Goal: Task Accomplishment & Management: Use online tool/utility

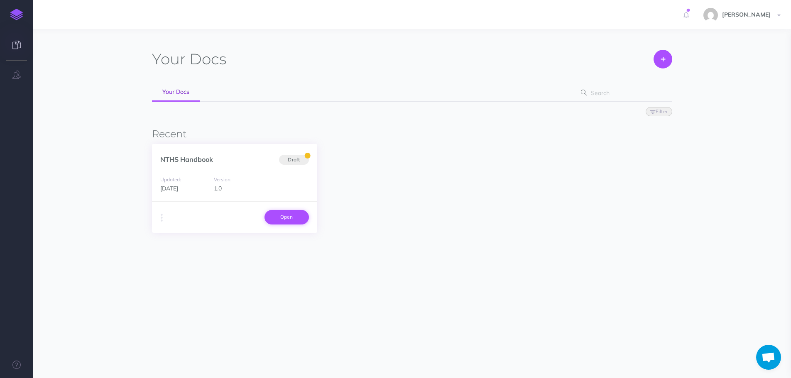
click at [283, 223] on link "Open" at bounding box center [286, 217] width 44 height 14
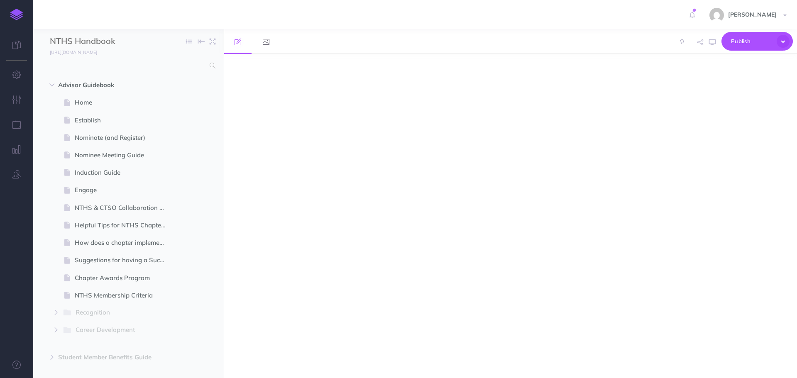
select select "null"
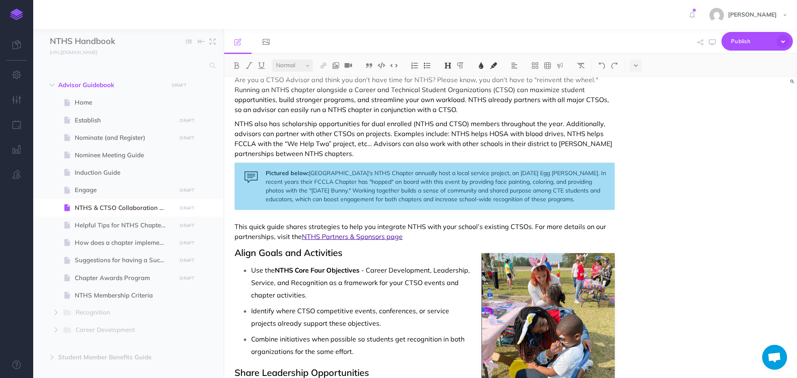
scroll to position [42, 0]
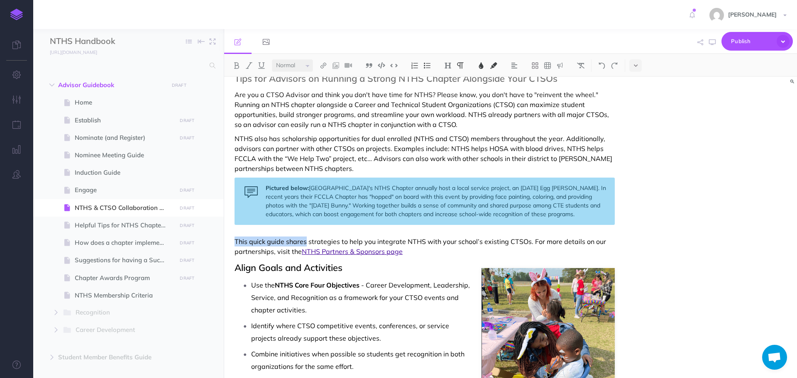
drag, startPoint x: 235, startPoint y: 241, endPoint x: 306, endPoint y: 242, distance: 71.0
click at [306, 242] on span "This quick guide shares strategies to help you integrate NTHS with your school’…" at bounding box center [421, 246] width 373 height 18
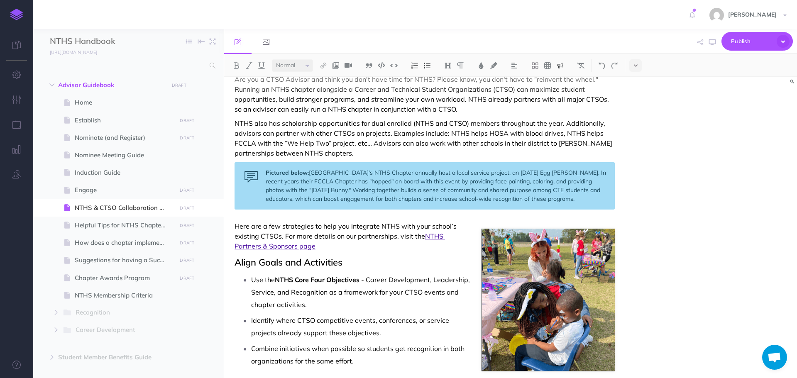
scroll to position [51, 0]
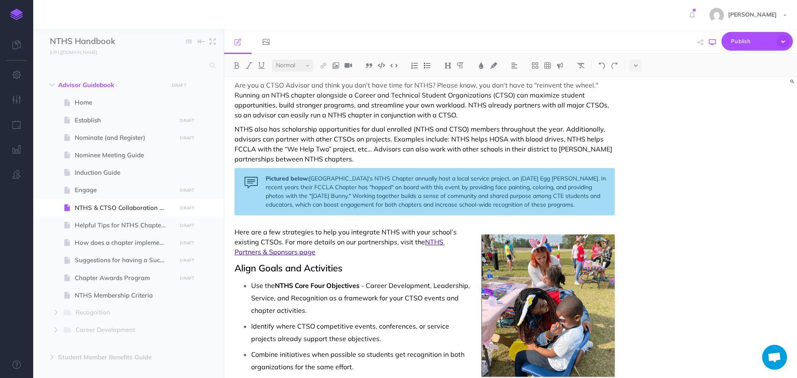
click at [715, 41] on icon "button" at bounding box center [712, 42] width 7 height 7
click at [535, 286] on p "Use the NTHS Core Four Objectives - Career Development, Leadership, Service, an…" at bounding box center [433, 297] width 364 height 37
click at [490, 230] on icon at bounding box center [489, 227] width 7 height 6
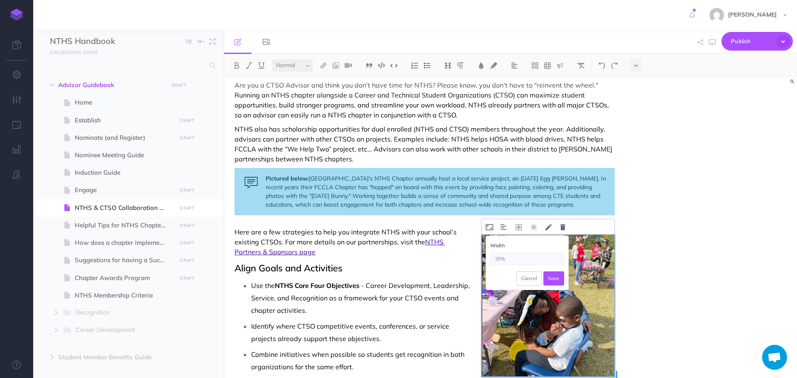
drag, startPoint x: 501, startPoint y: 260, endPoint x: 493, endPoint y: 259, distance: 8.0
click at [493, 259] on input "35%" at bounding box center [527, 259] width 74 height 12
type input "45%"
click at [553, 278] on button "Save" at bounding box center [553, 279] width 21 height 14
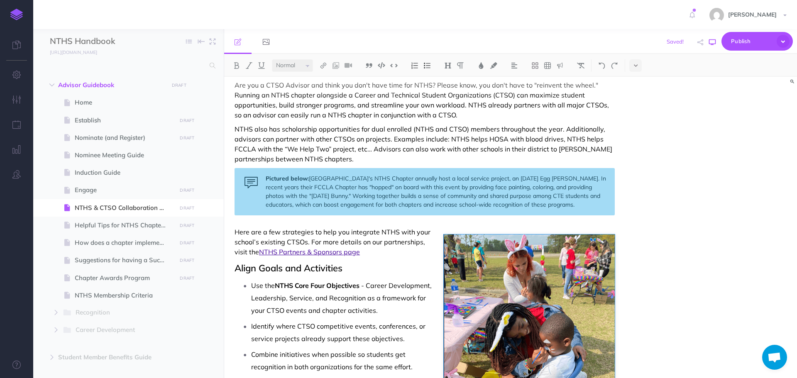
click at [710, 42] on icon "button" at bounding box center [712, 42] width 7 height 7
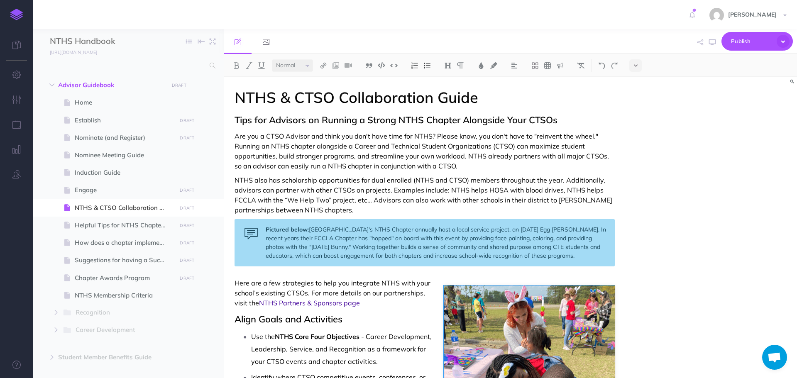
click at [309, 120] on span "Tips for Advisors on Running a Strong NTHS Chapter Alongside Your CTSOs" at bounding box center [396, 120] width 323 height 12
click at [446, 64] on img at bounding box center [447, 65] width 7 height 7
click at [354, 159] on span "Are you a CTSO Advisor and think you don't have time for NTHS? Please know, you…" at bounding box center [423, 151] width 376 height 38
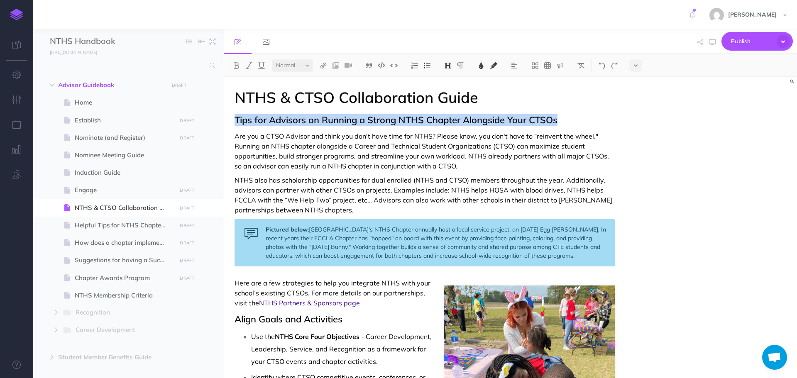
drag, startPoint x: 233, startPoint y: 120, endPoint x: 597, endPoint y: 118, distance: 363.3
click at [450, 66] on img at bounding box center [447, 65] width 7 height 7
click at [447, 106] on button "H3" at bounding box center [448, 105] width 12 height 12
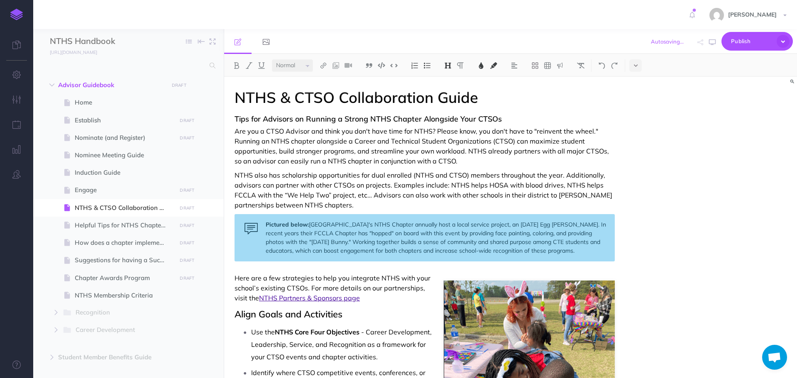
click at [486, 137] on span "Are you a CTSO Advisor and think you don't have time for NTHS? Please know, you…" at bounding box center [423, 146] width 376 height 38
click at [712, 44] on icon "button" at bounding box center [712, 42] width 7 height 7
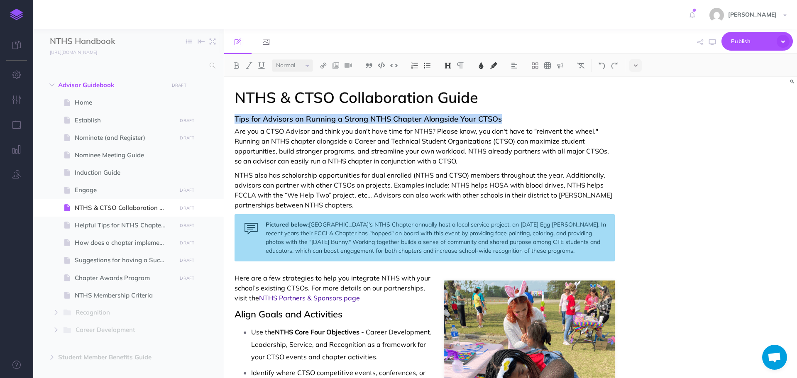
drag, startPoint x: 232, startPoint y: 115, endPoint x: 509, endPoint y: 113, distance: 276.5
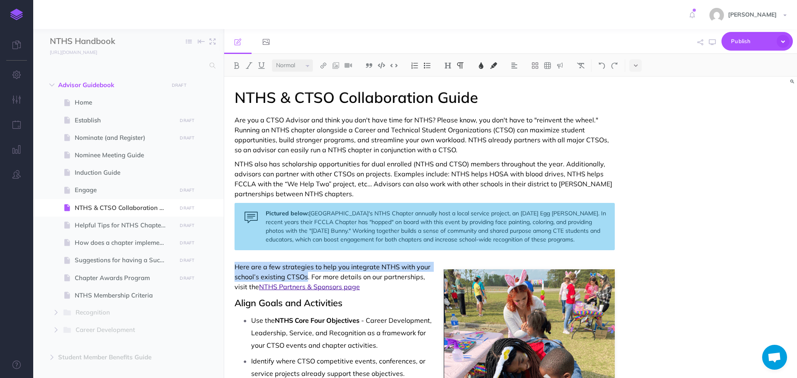
drag, startPoint x: 233, startPoint y: 269, endPoint x: 306, endPoint y: 278, distance: 74.1
click at [295, 267] on span "Here are a few strategies to help you integrate NTHS with your school’s existin…" at bounding box center [334, 277] width 198 height 28
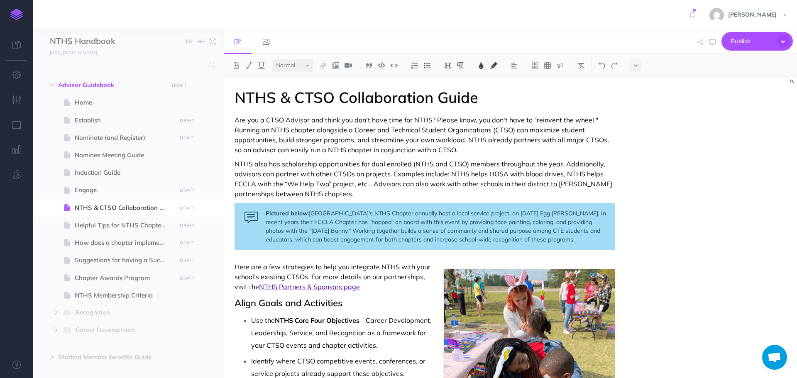
click at [262, 268] on span "Here are a few strategies to help you integrate NTHS with your school’s existin…" at bounding box center [334, 277] width 198 height 28
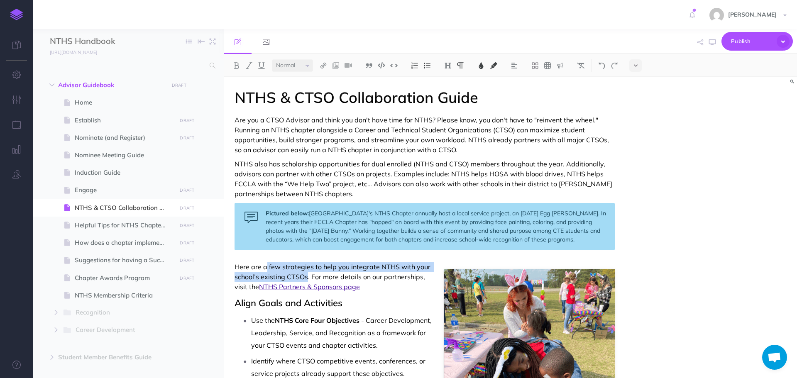
drag, startPoint x: 267, startPoint y: 266, endPoint x: 306, endPoint y: 277, distance: 40.5
click at [306, 277] on span "Here are a few strategies to help you integrate NTHS with your school’s existin…" at bounding box center [334, 277] width 198 height 28
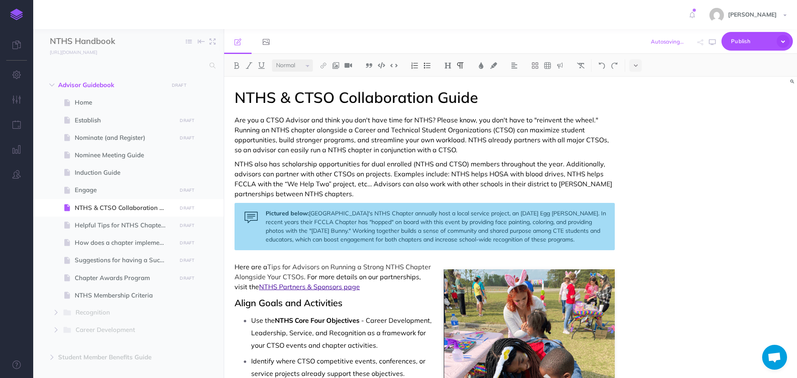
click at [272, 267] on p "Here are a Tips for Advisors on Running a Strong NTHS Chapter Alongside Your CT…" at bounding box center [425, 277] width 380 height 30
click at [310, 266] on p "Here are a few tips for Advisors on Running a Strong NTHS Chapter Alongside You…" at bounding box center [425, 277] width 380 height 30
click at [238, 275] on p "Here are a few tips for advisors on running a strong NTHS Chapter Alongside You…" at bounding box center [425, 277] width 380 height 30
click at [264, 280] on p "Here are a few tips for advisors on running a strong NTHS chapter Alongside You…" at bounding box center [425, 277] width 380 height 30
click at [296, 277] on p "Here are a few tips for advisors on running a strong NTHS chapter alongside You…" at bounding box center [425, 277] width 380 height 30
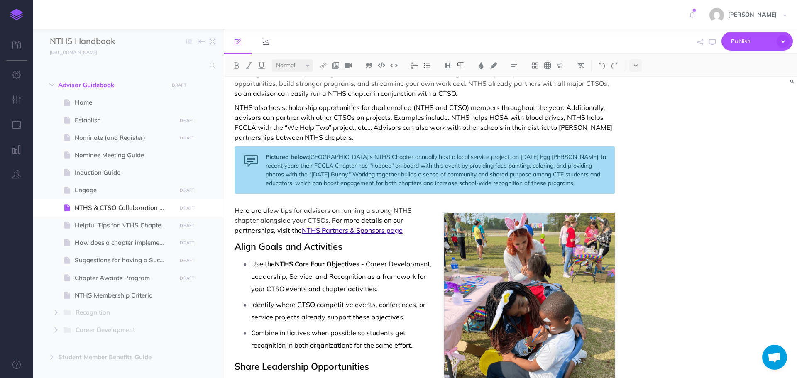
scroll to position [42, 0]
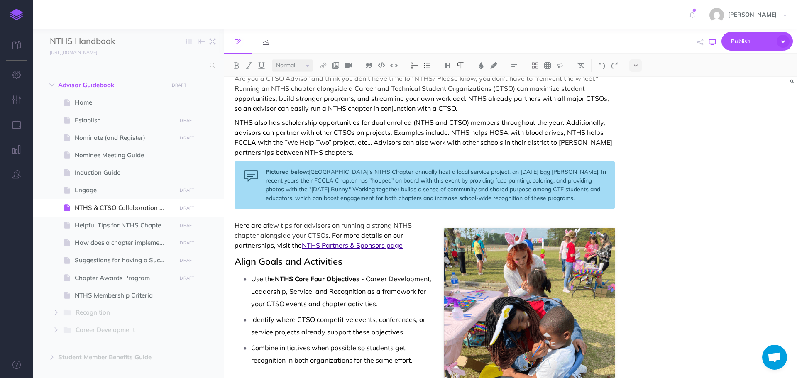
click at [713, 42] on icon "button" at bounding box center [712, 42] width 7 height 7
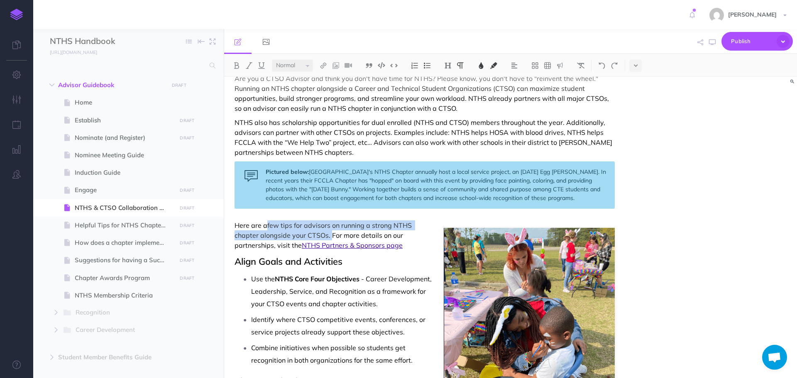
drag, startPoint x: 267, startPoint y: 223, endPoint x: 330, endPoint y: 236, distance: 65.1
click at [330, 236] on p "Here are a few tips for advisors on running a strong NTHS chapter alongside you…" at bounding box center [425, 235] width 380 height 30
click at [480, 66] on img at bounding box center [480, 65] width 7 height 7
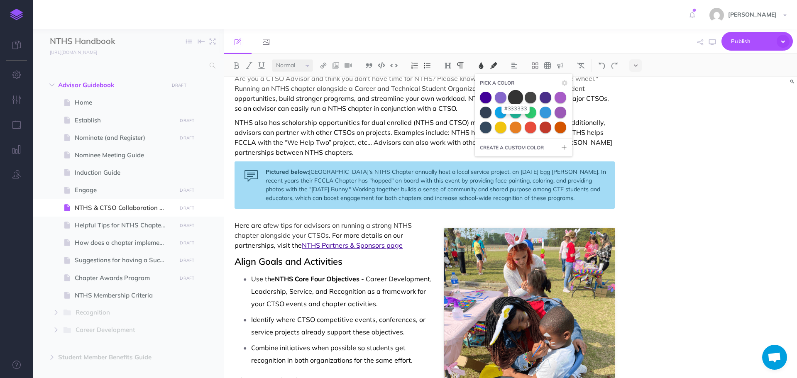
click at [514, 100] on span at bounding box center [515, 97] width 15 height 15
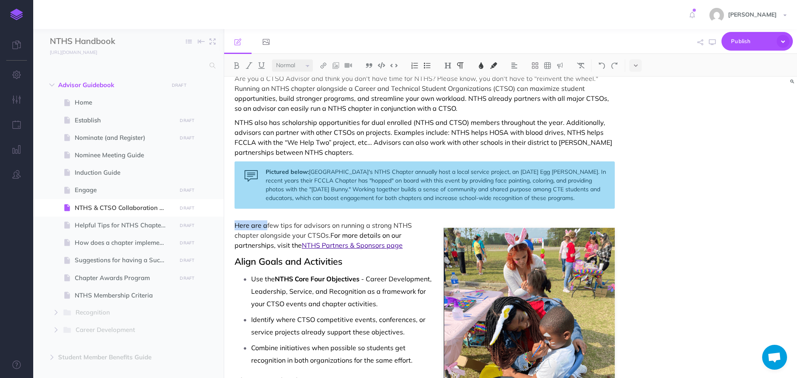
click at [390, 229] on span "few tips for advisors on running a strong NTHS chapter alongside your CTSOs ." at bounding box center [324, 230] width 179 height 18
click at [712, 44] on icon "button" at bounding box center [712, 42] width 7 height 7
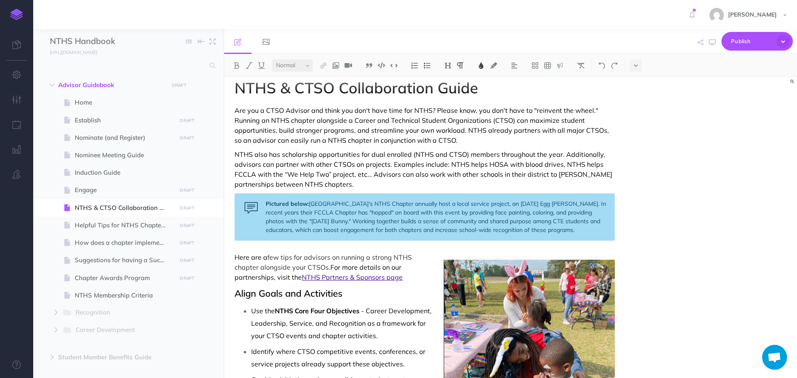
scroll to position [0, 0]
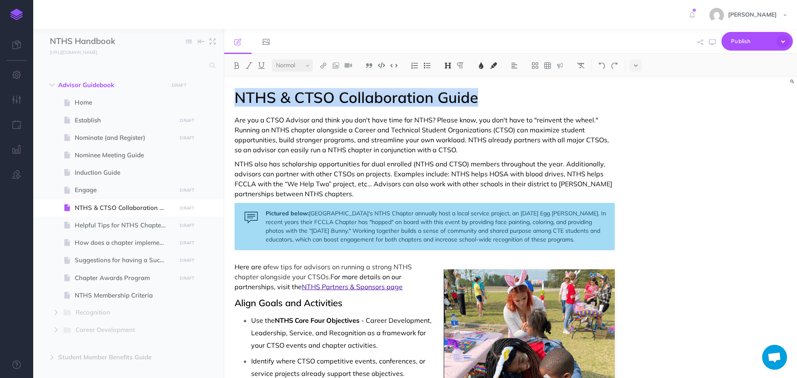
drag, startPoint x: 238, startPoint y: 95, endPoint x: 488, endPoint y: 91, distance: 250.4
click at [488, 91] on h1 "NTHS & CTSO Collaboration Guide" at bounding box center [425, 97] width 380 height 17
copy span "NTHS & CTSO Collaboration Guide"
